Goal: Task Accomplishment & Management: Complete application form

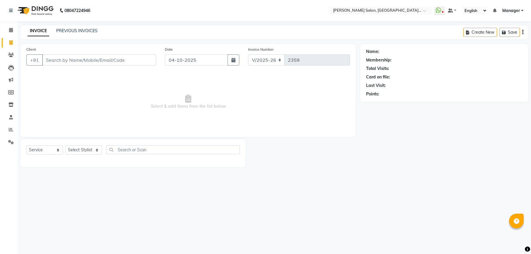
select select "6961"
select select "service"
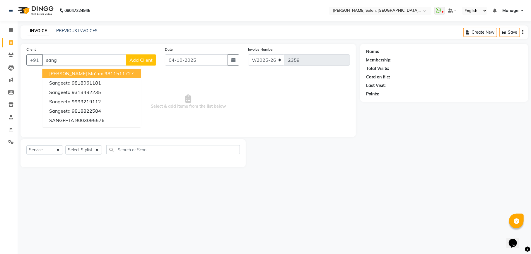
click at [83, 74] on span "[PERSON_NAME] Ma'am" at bounding box center [76, 74] width 54 height 6
type input "9811511727"
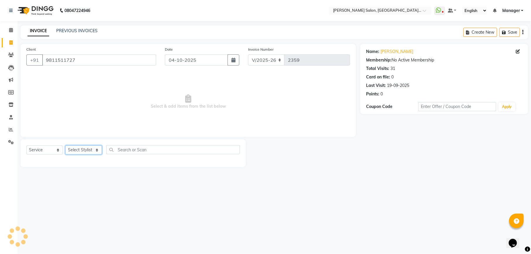
click at [93, 150] on select "Select Stylist Abhishek [PERSON_NAME] [PERSON_NAME] [PERSON_NAME] Manager [PERS…" at bounding box center [83, 150] width 37 height 9
select select "57331"
click at [65, 146] on select "Select Stylist Abhishek [PERSON_NAME] [PERSON_NAME] [PERSON_NAME] Manager [PERS…" at bounding box center [83, 150] width 37 height 9
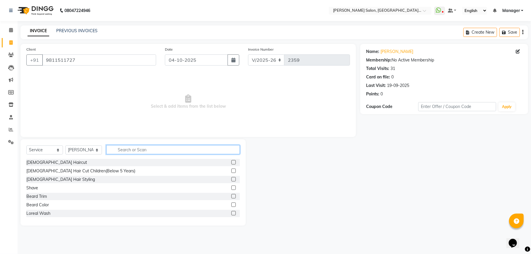
click at [173, 153] on input "text" at bounding box center [173, 149] width 134 height 9
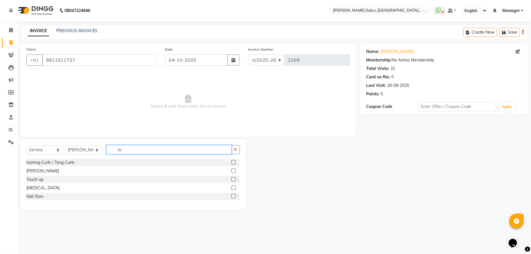
type input "to"
click at [233, 180] on label at bounding box center [233, 179] width 4 height 4
click at [233, 180] on input "checkbox" at bounding box center [233, 180] width 4 height 4
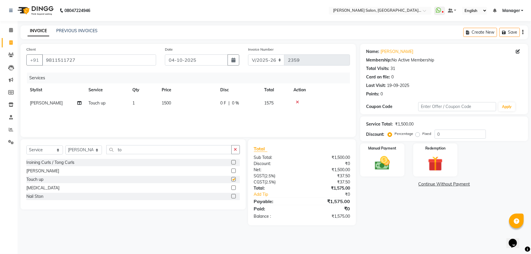
checkbox input "false"
click at [164, 152] on input "to" at bounding box center [168, 149] width 125 height 9
type input "t"
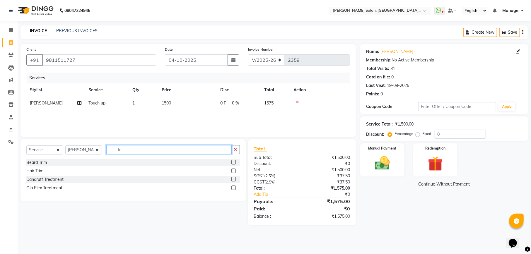
type input "tr"
click at [233, 172] on label at bounding box center [233, 171] width 4 height 4
click at [233, 172] on input "checkbox" at bounding box center [233, 171] width 4 height 4
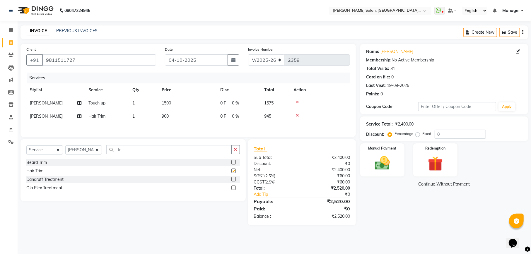
checkbox input "false"
click at [185, 118] on td "900" at bounding box center [187, 116] width 59 height 13
select select "57331"
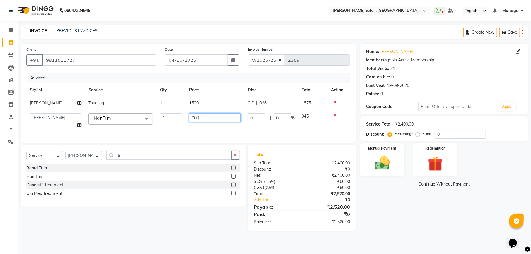
click at [205, 120] on input "900" at bounding box center [215, 117] width 52 height 9
type input "9"
type input "800"
click at [212, 129] on div "Services Stylist Service Qty Price Disc Total Action [PERSON_NAME] Touch up 1 1…" at bounding box center [188, 105] width 324 height 64
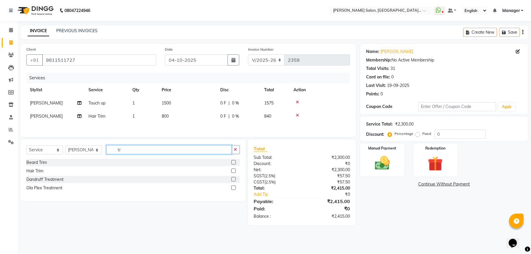
click at [164, 151] on input "tr" at bounding box center [168, 149] width 125 height 9
type input "t"
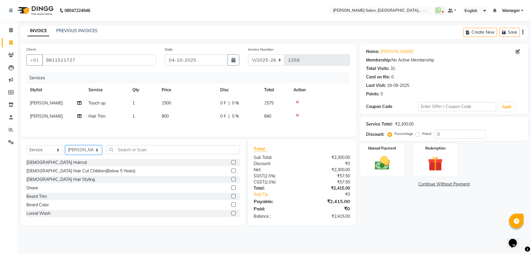
click at [93, 152] on select "Select Stylist Abhishek [PERSON_NAME] [PERSON_NAME] [PERSON_NAME] Manager [PERS…" at bounding box center [83, 150] width 37 height 9
select select "55289"
click at [65, 148] on select "Select Stylist Abhishek [PERSON_NAME] [PERSON_NAME] [PERSON_NAME] Manager [PERS…" at bounding box center [83, 150] width 37 height 9
click at [124, 153] on input "text" at bounding box center [173, 149] width 134 height 9
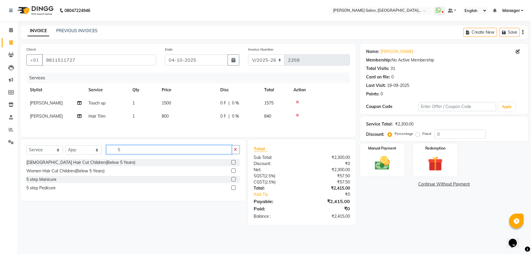
type input "5"
click at [234, 190] on label at bounding box center [233, 188] width 4 height 4
click at [234, 190] on input "checkbox" at bounding box center [233, 188] width 4 height 4
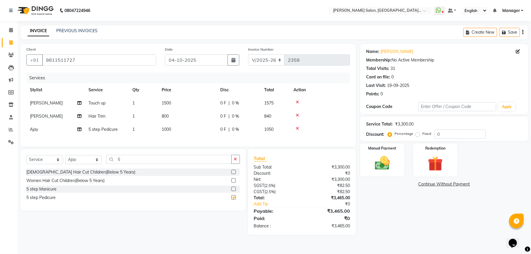
checkbox input "false"
click at [453, 133] on input "0" at bounding box center [460, 134] width 51 height 9
drag, startPoint x: 83, startPoint y: 60, endPoint x: 43, endPoint y: 59, distance: 39.9
click at [43, 59] on input "9811511727" at bounding box center [99, 59] width 114 height 11
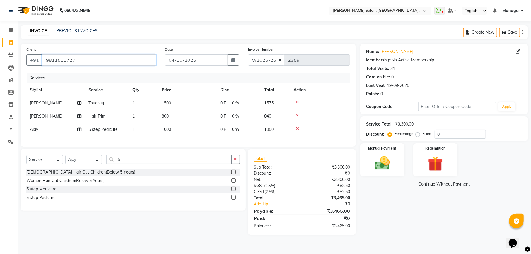
drag, startPoint x: 76, startPoint y: 60, endPoint x: 47, endPoint y: 61, distance: 29.3
click at [47, 61] on input "9811511727" at bounding box center [99, 59] width 114 height 11
click at [296, 101] on icon at bounding box center [297, 102] width 3 height 4
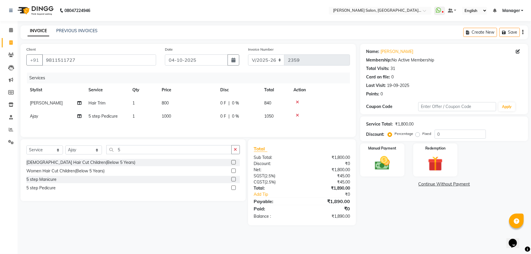
click at [296, 112] on td at bounding box center [320, 116] width 60 height 13
click at [298, 103] on icon at bounding box center [297, 102] width 3 height 4
click at [297, 100] on icon at bounding box center [297, 102] width 3 height 4
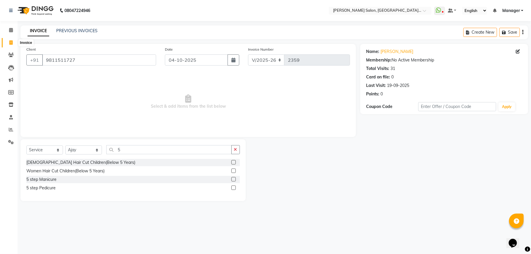
click at [10, 43] on icon at bounding box center [10, 42] width 3 height 4
select select "service"
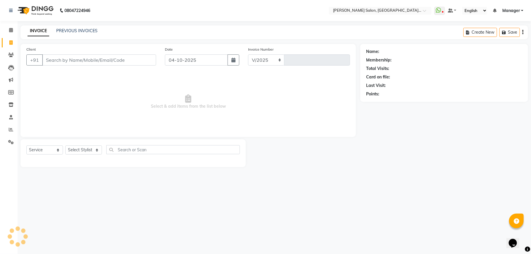
select select "6961"
type input "2361"
click at [136, 64] on input "Client" at bounding box center [99, 59] width 114 height 11
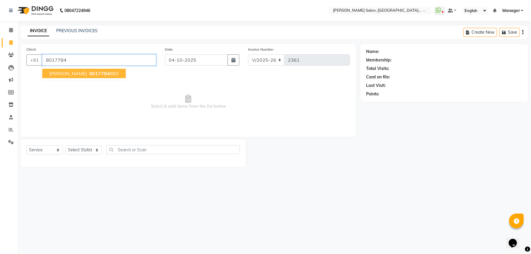
click at [89, 71] on span "8017784" at bounding box center [99, 74] width 21 height 6
type input "8017784883"
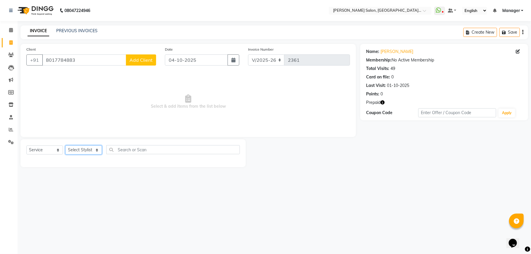
click at [86, 154] on select "Select Stylist Abhishek [PERSON_NAME] [PERSON_NAME] [PERSON_NAME] Manager [PERS…" at bounding box center [83, 150] width 37 height 9
select select "59020"
click at [65, 146] on select "Select Stylist Abhishek [PERSON_NAME] [PERSON_NAME] [PERSON_NAME] Manager [PERS…" at bounding box center [83, 150] width 37 height 9
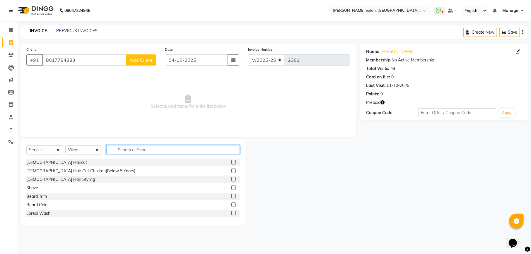
click at [212, 152] on input "text" at bounding box center [173, 149] width 134 height 9
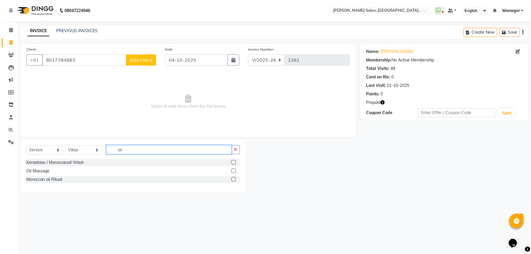
type input "oil"
click at [232, 170] on label at bounding box center [233, 171] width 4 height 4
click at [232, 170] on input "checkbox" at bounding box center [233, 171] width 4 height 4
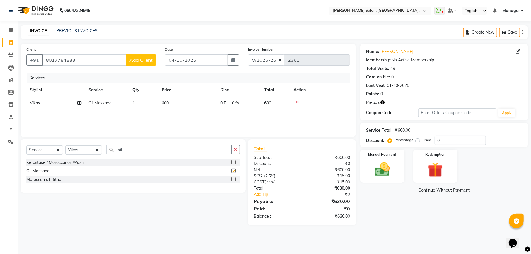
checkbox input "false"
click at [177, 153] on input "oil" at bounding box center [168, 149] width 125 height 9
type input "o"
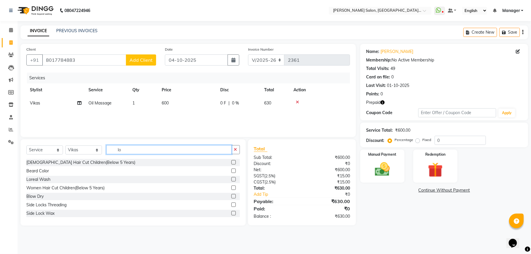
type input "lo"
click at [231, 179] on label at bounding box center [233, 179] width 4 height 4
click at [231, 179] on input "checkbox" at bounding box center [233, 180] width 4 height 4
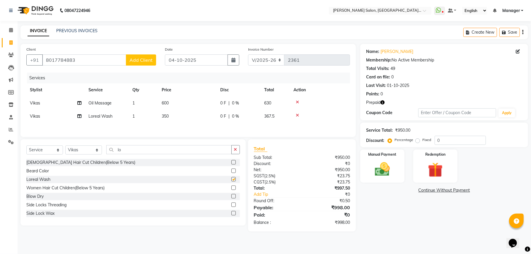
checkbox input "false"
click at [452, 142] on input "0" at bounding box center [460, 140] width 51 height 9
type input "04.76"
click at [440, 172] on img at bounding box center [435, 170] width 25 height 19
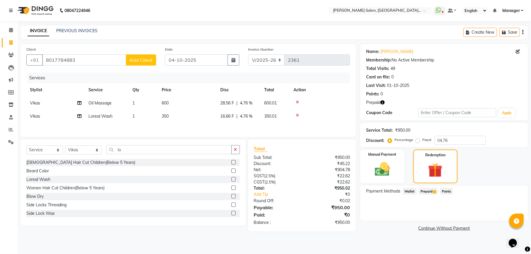
click at [422, 193] on span "Prepaid 1" at bounding box center [428, 191] width 19 height 7
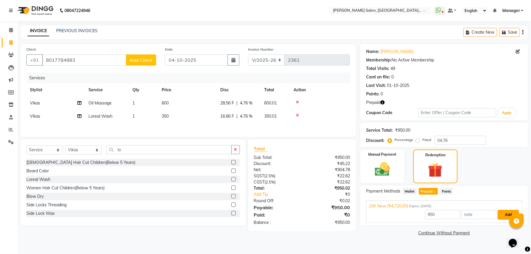
click at [505, 215] on button "Add" at bounding box center [508, 215] width 21 height 10
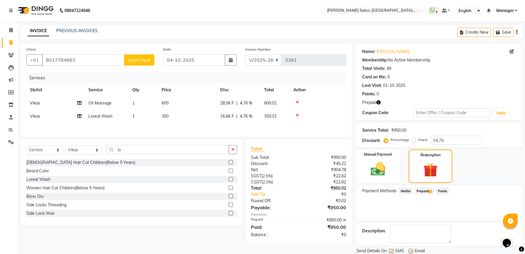
scroll to position [21, 0]
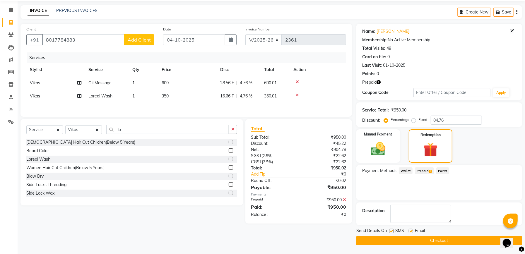
click at [465, 240] on button "Checkout" at bounding box center [439, 240] width 166 height 9
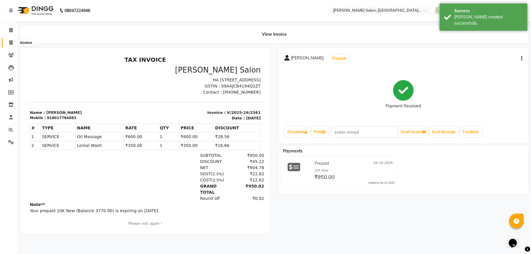
click at [12, 42] on icon at bounding box center [10, 42] width 3 height 4
select select "service"
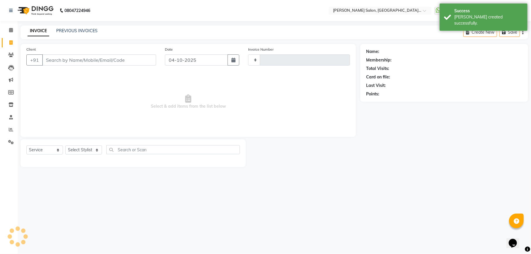
type input "2362"
select select "6961"
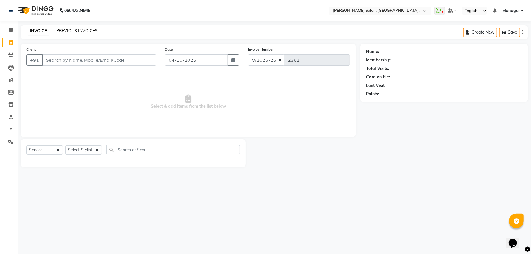
click at [76, 32] on link "PREVIOUS INVOICES" at bounding box center [76, 30] width 41 height 5
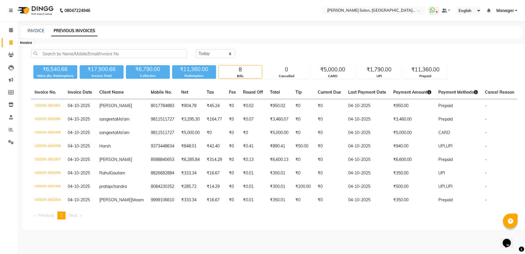
click at [9, 44] on icon at bounding box center [10, 42] width 3 height 4
select select "service"
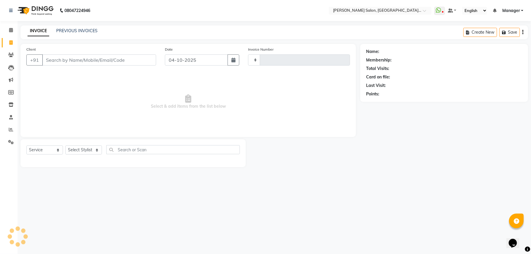
type input "2362"
select select "6961"
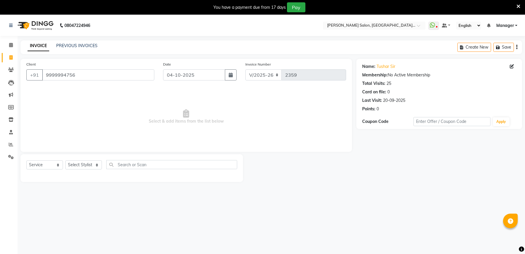
select select "6961"
select select "service"
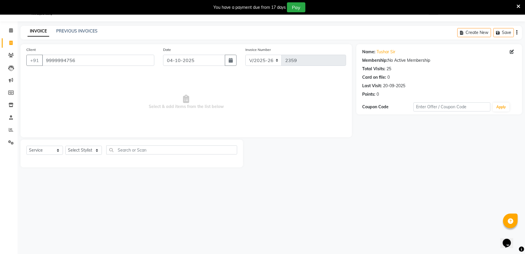
scroll to position [15, 0]
click at [89, 59] on input "9999994756" at bounding box center [98, 60] width 112 height 11
type input "9"
paste input "9811511727"
type input "9811511727"
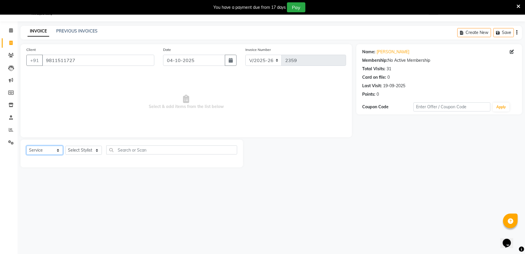
click at [49, 153] on select "Select Service Product Membership Package Voucher Prepaid Gift Card" at bounding box center [44, 150] width 37 height 9
select select "P"
click at [26, 146] on select "Select Service Product Membership Package Voucher Prepaid Gift Card" at bounding box center [44, 150] width 37 height 9
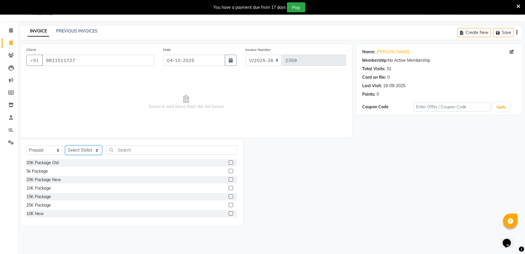
click at [96, 148] on select "Select Stylist Abhishek [PERSON_NAME] [PERSON_NAME] [PERSON_NAME] Manager [PERS…" at bounding box center [83, 150] width 37 height 9
select select "67550"
click at [65, 146] on select "Select Stylist Abhishek [PERSON_NAME] [PERSON_NAME] [PERSON_NAME] Manager [PERS…" at bounding box center [83, 150] width 37 height 9
click at [229, 170] on label at bounding box center [231, 171] width 4 height 4
click at [229, 170] on input "checkbox" at bounding box center [231, 172] width 4 height 4
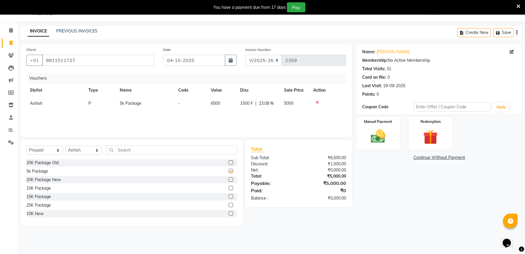
checkbox input "false"
click at [380, 142] on img at bounding box center [378, 137] width 25 height 18
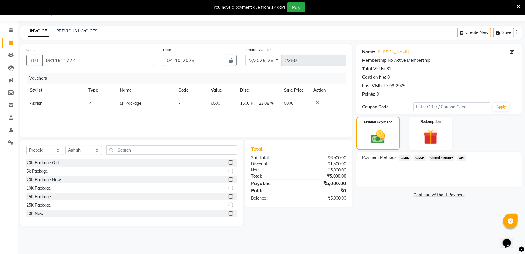
click at [407, 158] on span "CARD" at bounding box center [405, 158] width 13 height 7
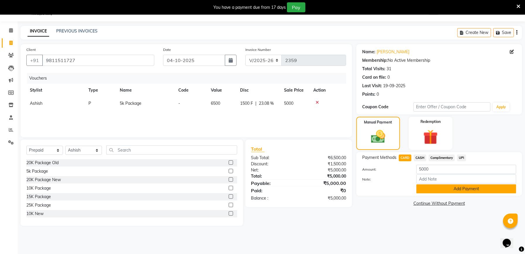
click at [432, 187] on button "Add Payment" at bounding box center [467, 189] width 100 height 9
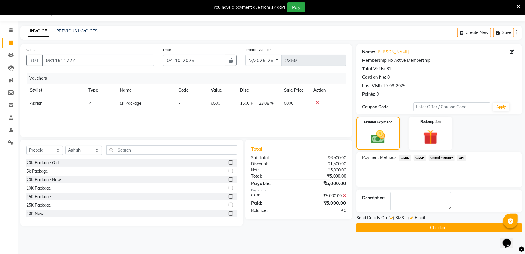
click at [426, 226] on button "Checkout" at bounding box center [439, 227] width 166 height 9
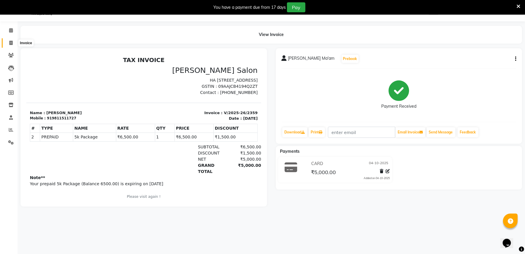
click at [9, 41] on icon at bounding box center [10, 43] width 3 height 4
select select "service"
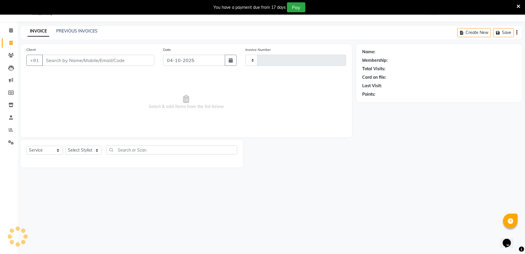
type input "2360"
select select "6961"
type input "9811511727"
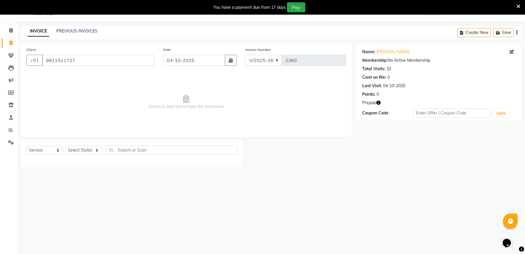
click at [379, 102] on icon "button" at bounding box center [379, 103] width 4 height 4
click at [76, 147] on select "Select Stylist Abhishek [PERSON_NAME] [PERSON_NAME] [PERSON_NAME] Manager [PERS…" at bounding box center [83, 150] width 37 height 9
select select "57331"
click at [65, 146] on select "Select Stylist Abhishek [PERSON_NAME] [PERSON_NAME] [PERSON_NAME] Manager [PERS…" at bounding box center [83, 150] width 37 height 9
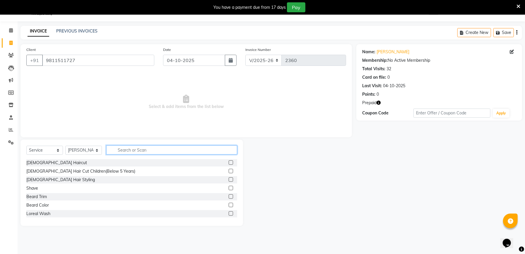
click at [138, 148] on input "text" at bounding box center [171, 150] width 131 height 9
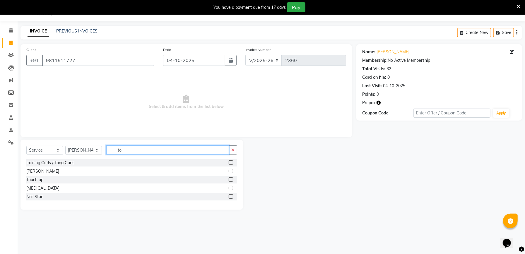
type input "to"
click at [232, 179] on label at bounding box center [231, 179] width 4 height 4
click at [232, 179] on input "checkbox" at bounding box center [231, 180] width 4 height 4
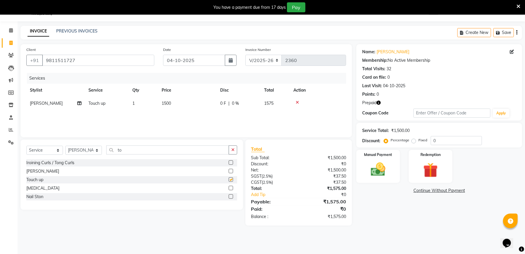
checkbox input "false"
click at [194, 153] on input "to" at bounding box center [167, 150] width 123 height 9
type input "t"
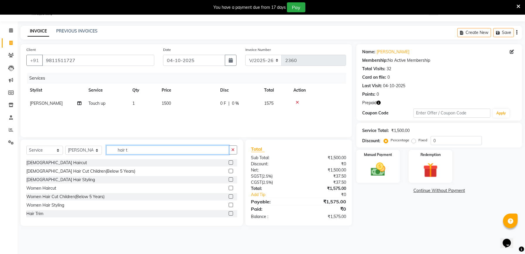
type input "hair t"
click at [229, 212] on label at bounding box center [231, 213] width 4 height 4
click at [229, 212] on input "checkbox" at bounding box center [231, 214] width 4 height 4
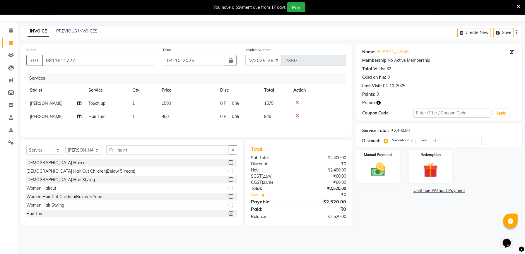
checkbox input "false"
click at [170, 155] on input "hair t" at bounding box center [167, 150] width 123 height 9
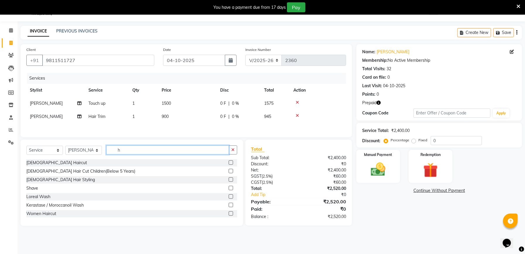
type input "h"
click at [175, 115] on td "900" at bounding box center [187, 116] width 59 height 13
select select "57331"
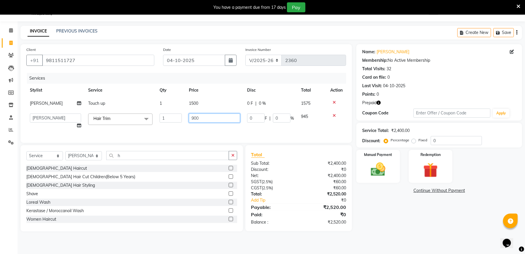
click at [211, 116] on input "900" at bounding box center [214, 118] width 51 height 9
type input "9"
type input "800"
click at [175, 128] on div "Services Stylist Service Qty Price Disc Total Action [PERSON_NAME] Touch up 1 1…" at bounding box center [186, 105] width 320 height 64
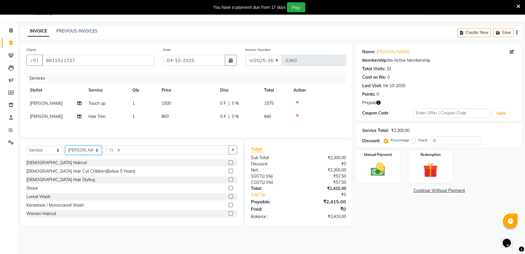
click at [84, 149] on select "Select Stylist Abhishek [PERSON_NAME] [PERSON_NAME] [PERSON_NAME] Manager [PERS…" at bounding box center [83, 150] width 37 height 9
select select "55289"
click at [65, 148] on select "Select Stylist Abhishek [PERSON_NAME] [PERSON_NAME] [PERSON_NAME] Manager [PERS…" at bounding box center [83, 150] width 37 height 9
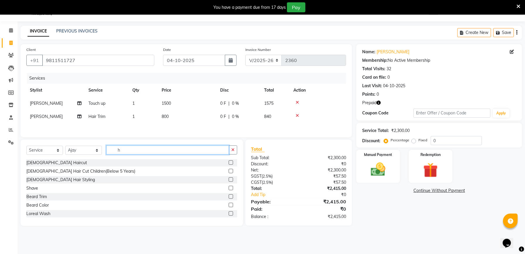
click at [132, 153] on input "h" at bounding box center [167, 150] width 123 height 9
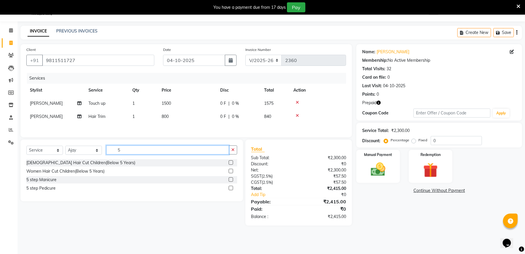
type input "5"
click at [231, 190] on label at bounding box center [231, 188] width 4 height 4
click at [231, 190] on input "checkbox" at bounding box center [231, 189] width 4 height 4
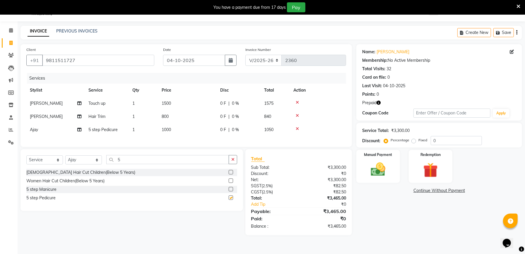
checkbox input "false"
click at [192, 164] on input "5" at bounding box center [167, 159] width 123 height 9
click at [78, 165] on select "Select Stylist Abhishek [PERSON_NAME] [PERSON_NAME] [PERSON_NAME] Manager [PERS…" at bounding box center [83, 160] width 37 height 9
select select "90621"
click at [65, 161] on select "Select Stylist Abhishek [PERSON_NAME] [PERSON_NAME] [PERSON_NAME] Manager [PERS…" at bounding box center [83, 160] width 37 height 9
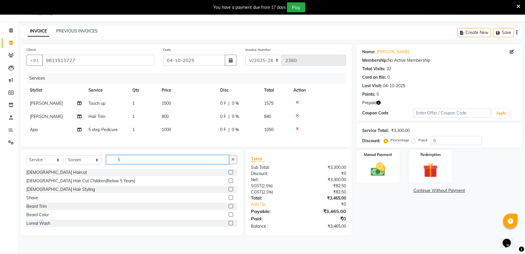
click at [180, 164] on input "5" at bounding box center [167, 159] width 123 height 9
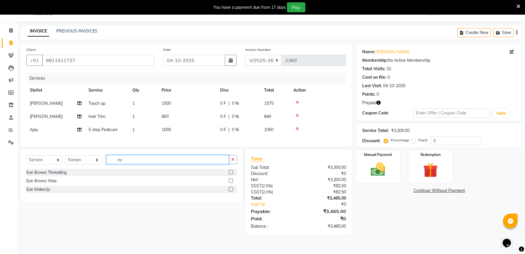
type input "ey"
click at [231, 175] on label at bounding box center [231, 172] width 4 height 4
click at [231, 175] on input "checkbox" at bounding box center [231, 173] width 4 height 4
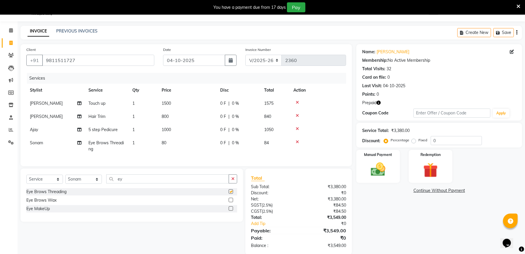
checkbox input "false"
click at [181, 184] on input "ey" at bounding box center [167, 179] width 123 height 9
type input "e"
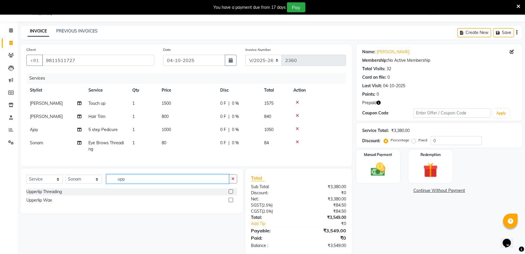
type input "upp"
click at [230, 194] on label at bounding box center [231, 192] width 4 height 4
click at [230, 194] on input "checkbox" at bounding box center [231, 192] width 4 height 4
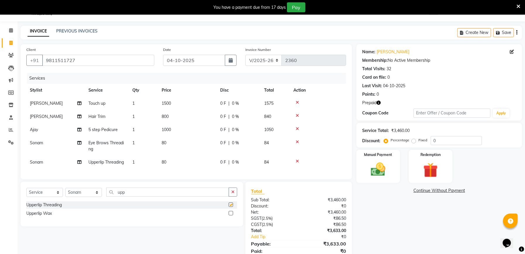
checkbox input "false"
click at [461, 142] on input "0" at bounding box center [456, 140] width 51 height 9
type input "04.76"
click at [436, 173] on img at bounding box center [430, 170] width 25 height 19
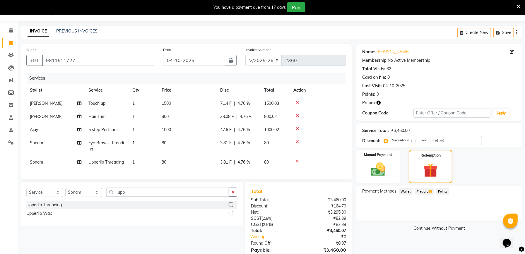
click at [427, 192] on span "Prepaid 1" at bounding box center [424, 191] width 19 height 7
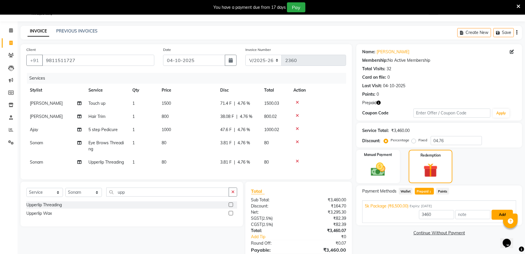
click at [496, 218] on button "Add" at bounding box center [502, 215] width 21 height 10
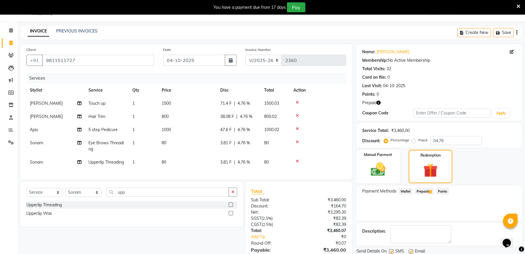
scroll to position [62, 0]
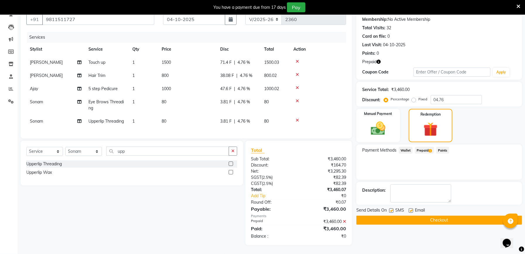
click at [378, 60] on icon "button" at bounding box center [379, 62] width 4 height 4
click at [429, 149] on span "1" at bounding box center [430, 151] width 3 height 4
click at [404, 162] on span "5k Package (₹6,500.00)" at bounding box center [387, 165] width 44 height 6
click at [440, 216] on button "Checkout" at bounding box center [439, 220] width 166 height 9
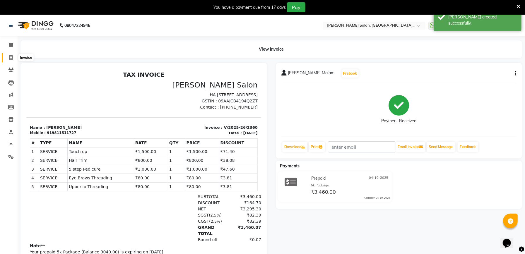
click at [11, 56] on icon at bounding box center [10, 57] width 3 height 4
select select "service"
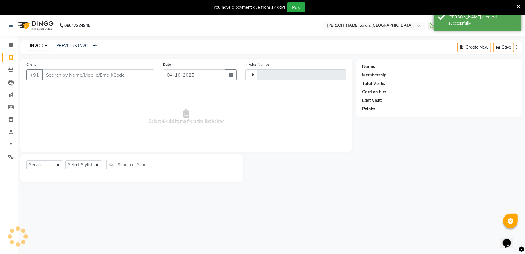
scroll to position [15, 0]
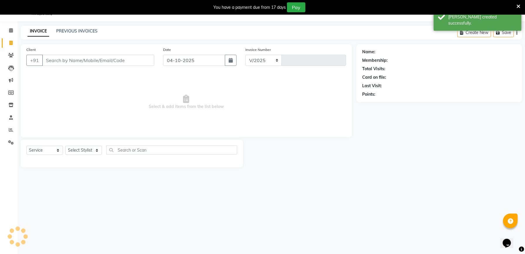
select select "6961"
type input "2361"
